Goal: Check status: Check status

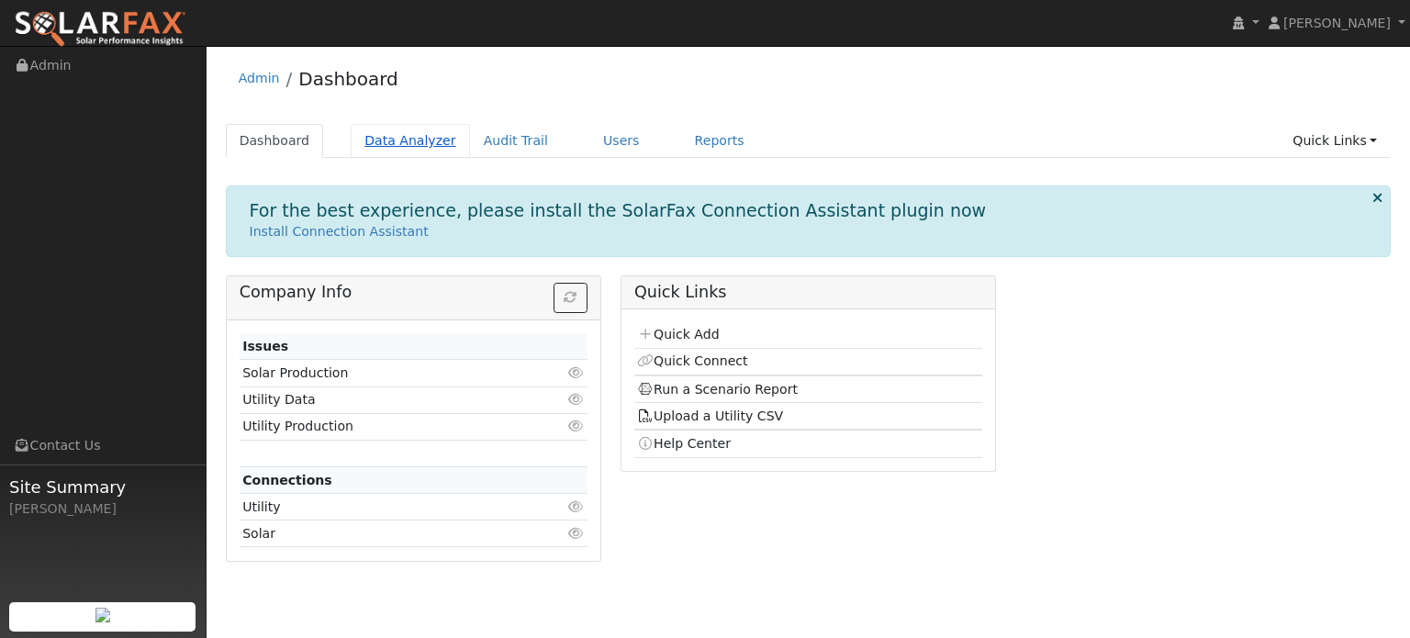
click at [417, 140] on link "Data Analyzer" at bounding box center [410, 141] width 119 height 34
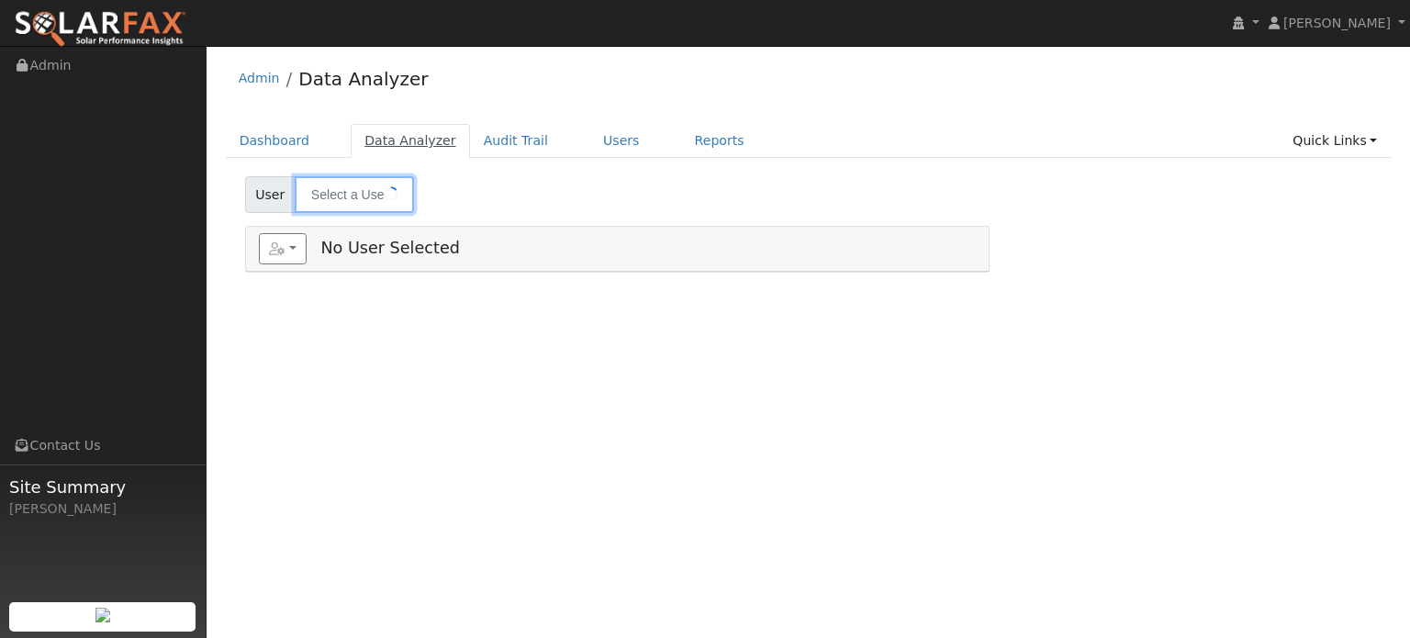
type input "Ed Dante"
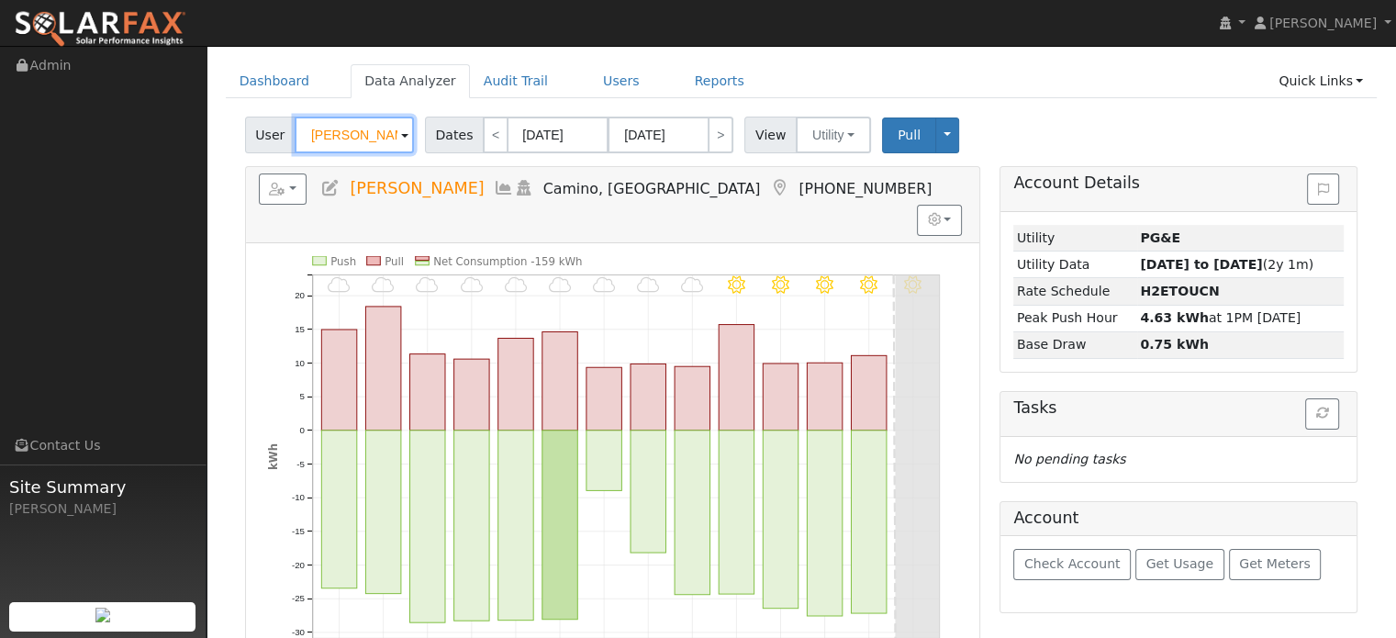
scroll to position [92, 0]
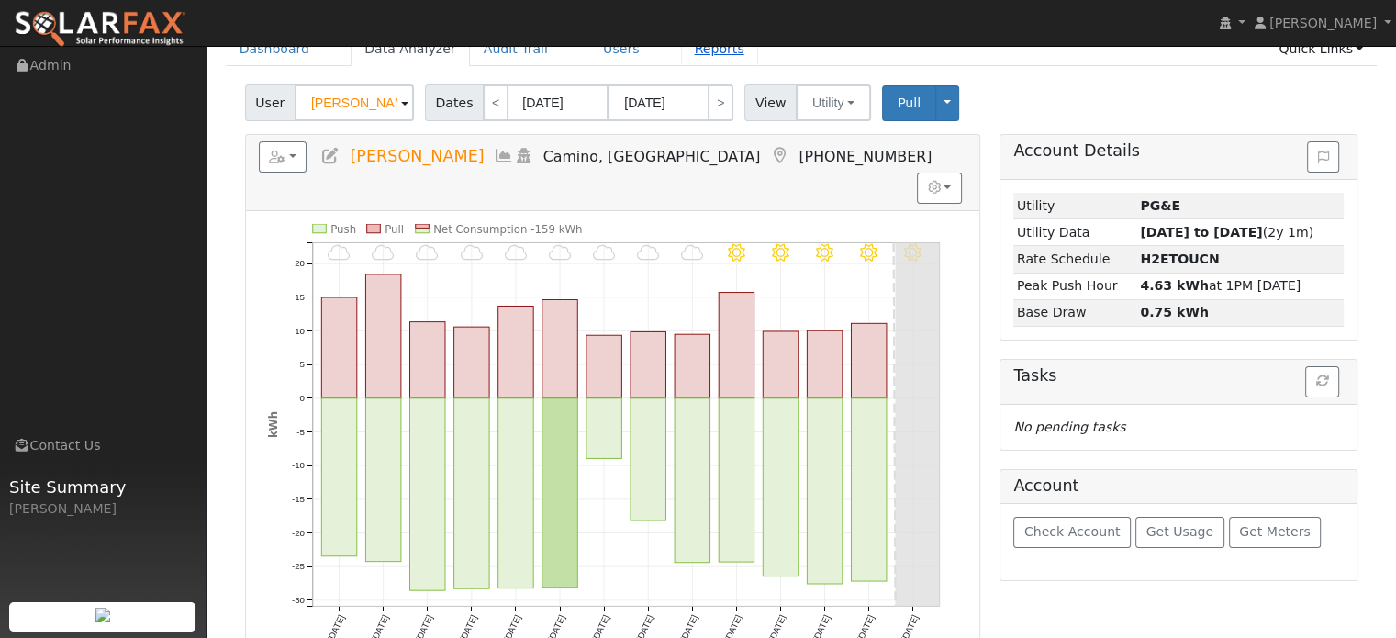
click at [685, 50] on link "Reports" at bounding box center [719, 49] width 77 height 34
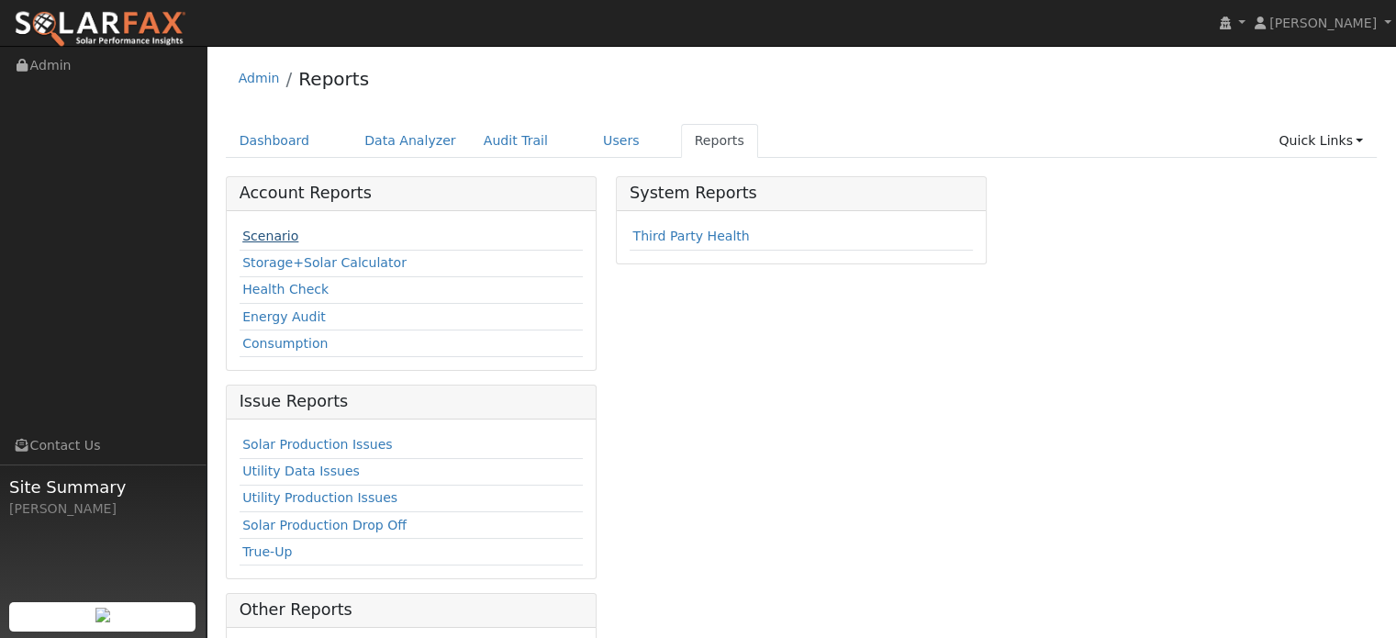
click at [267, 235] on link "Scenario" at bounding box center [270, 236] width 56 height 15
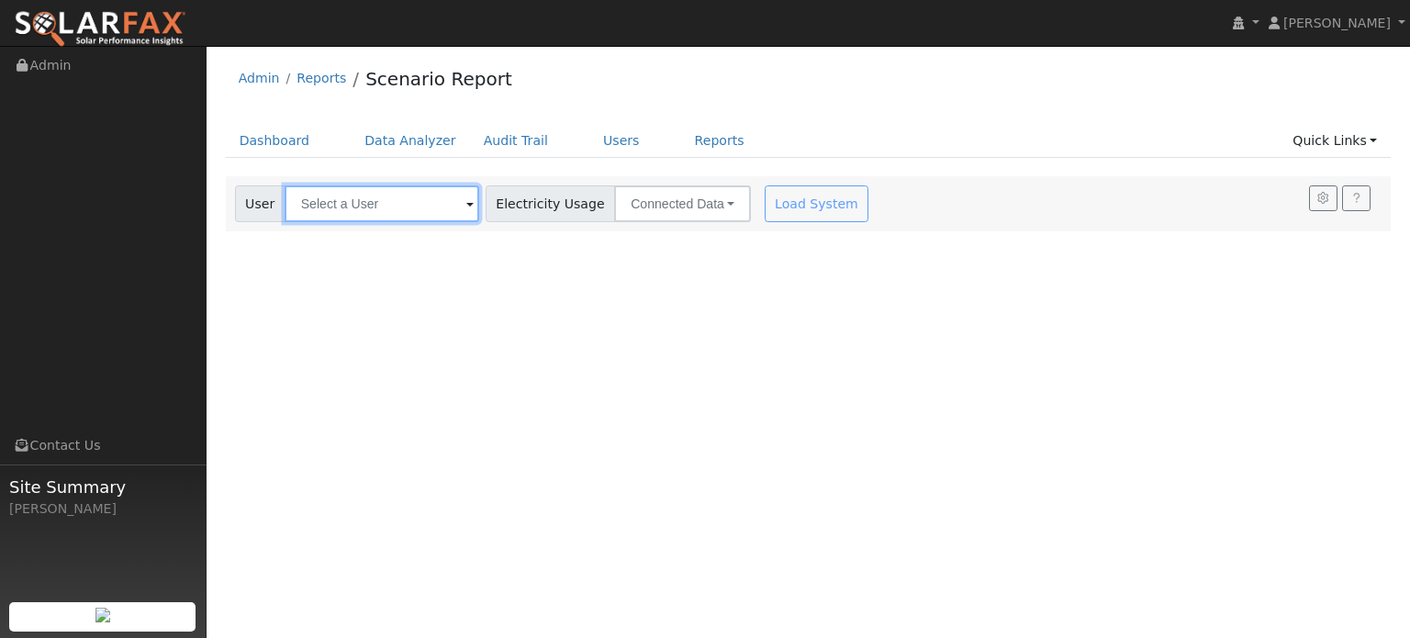
click at [378, 203] on input "text" at bounding box center [382, 203] width 195 height 37
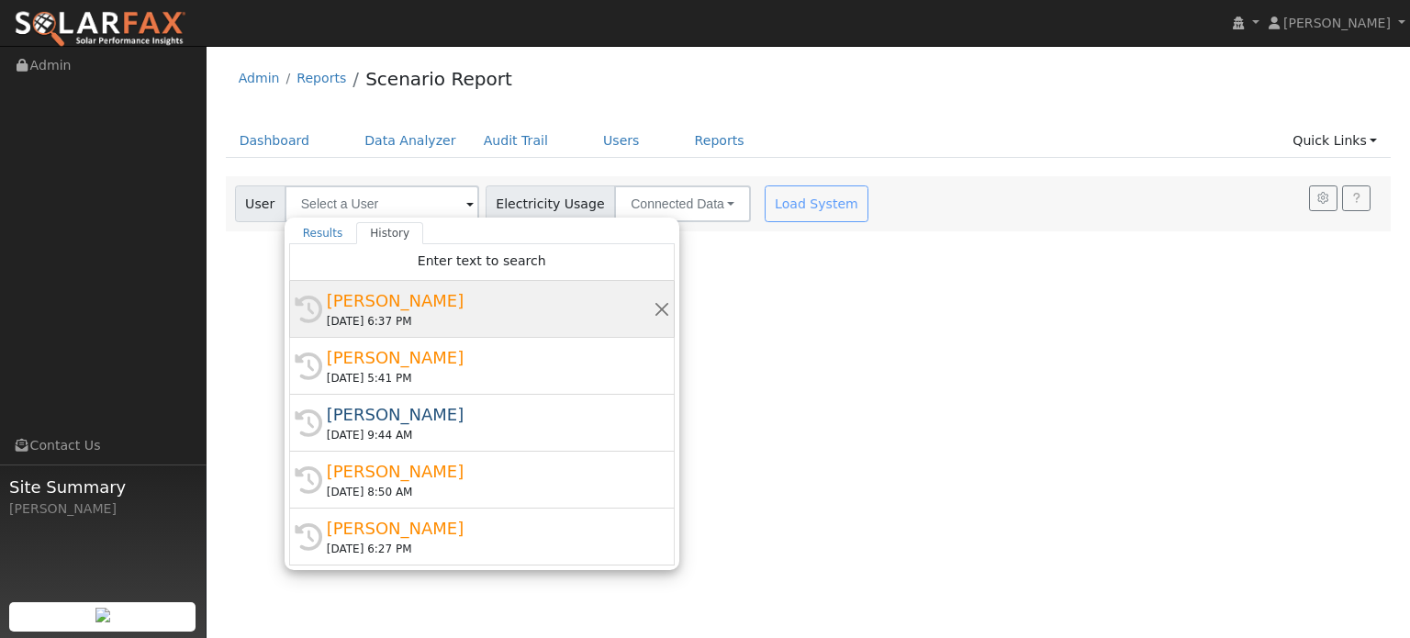
click at [379, 304] on div "[PERSON_NAME]" at bounding box center [490, 300] width 327 height 25
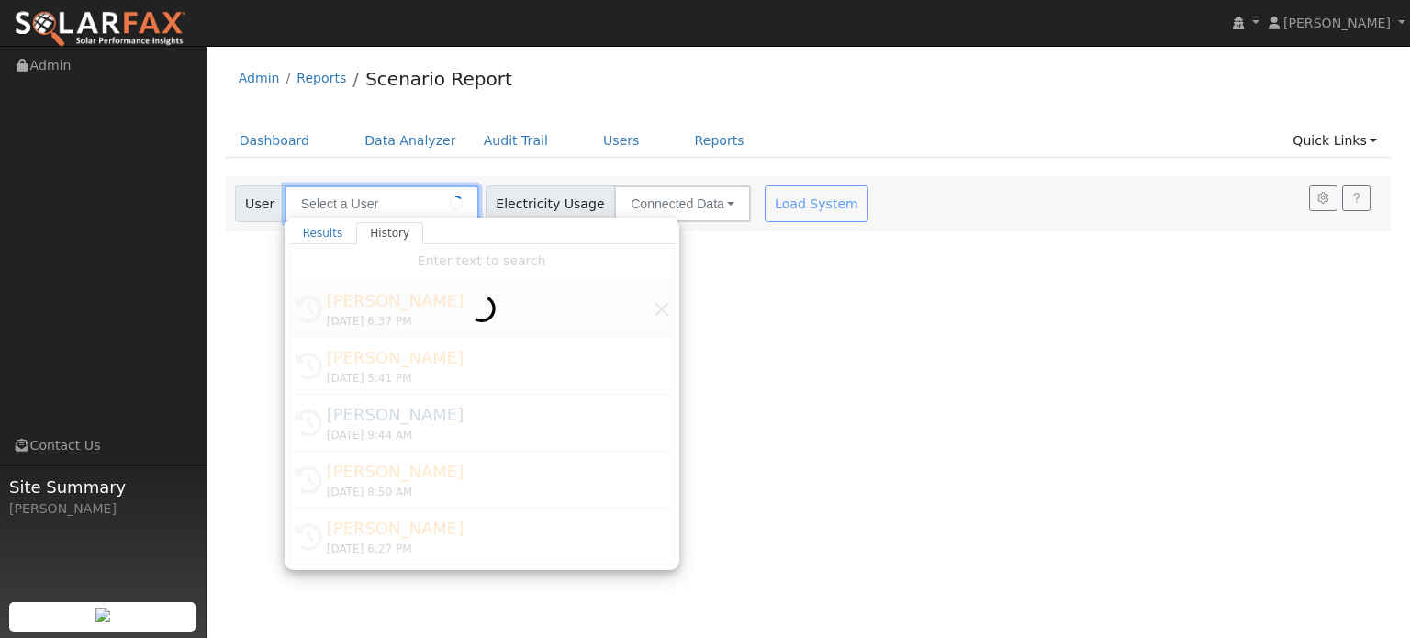
type input "[PERSON_NAME]"
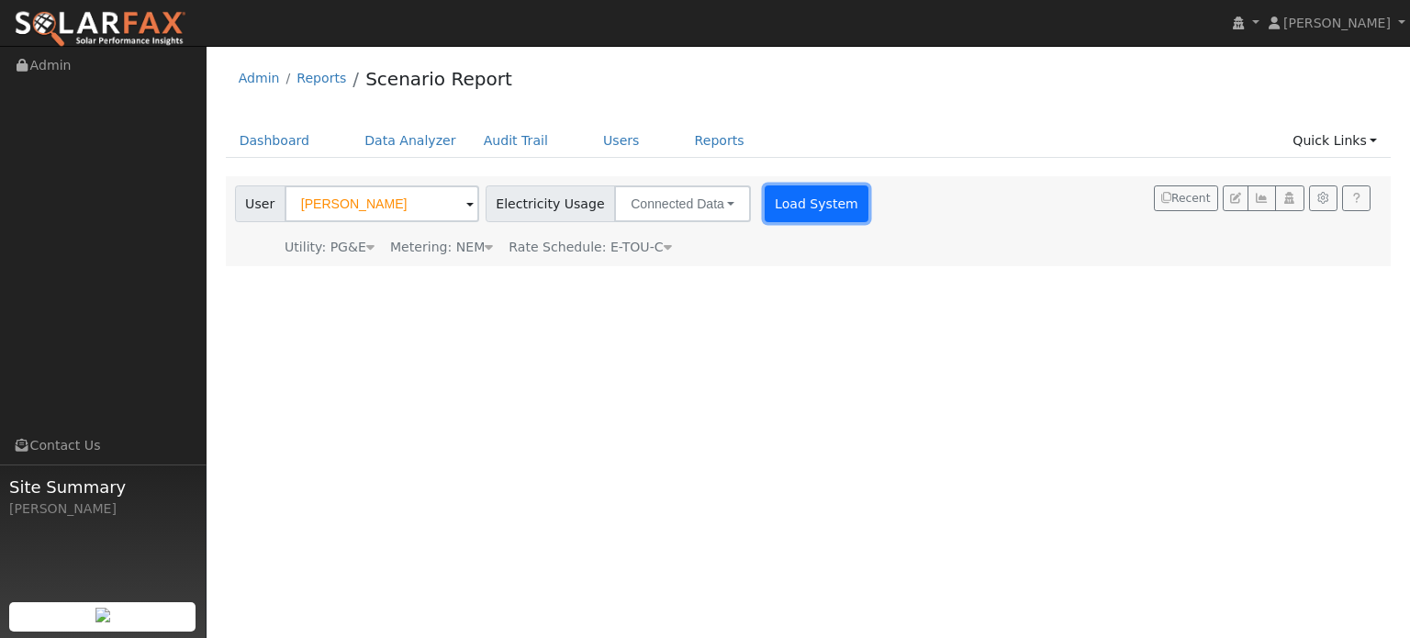
click at [788, 203] on button "Load System" at bounding box center [817, 203] width 105 height 37
